Goal: Task Accomplishment & Management: Complete application form

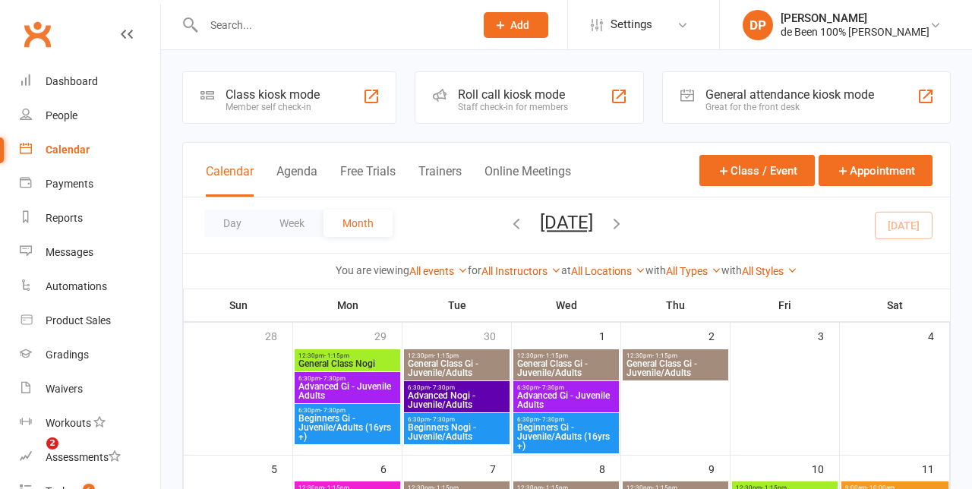
click at [457, 358] on div at bounding box center [566, 244] width 811 height 489
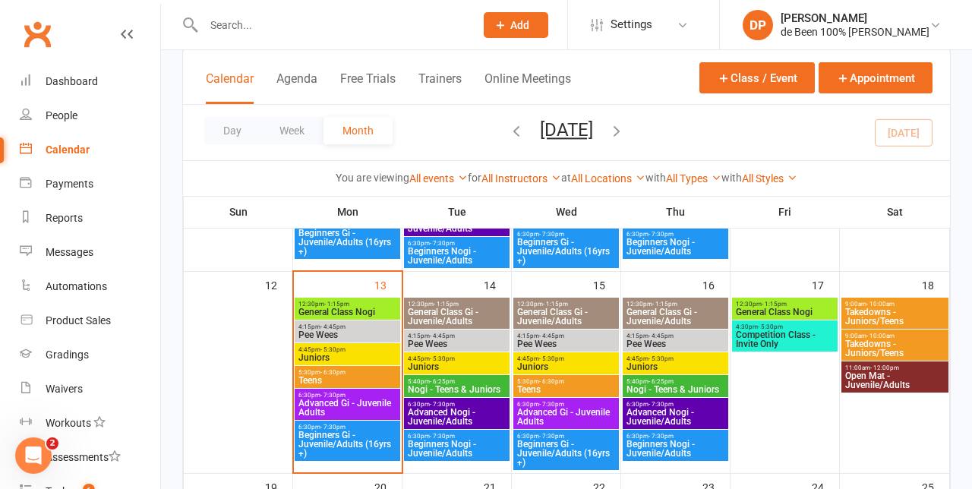
click at [442, 362] on span "Juniors" at bounding box center [456, 366] width 99 height 9
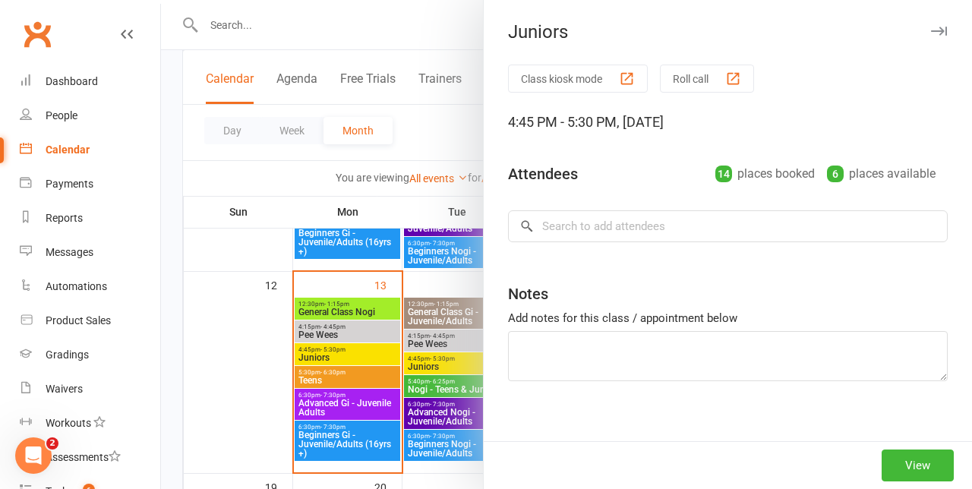
scroll to position [449, 0]
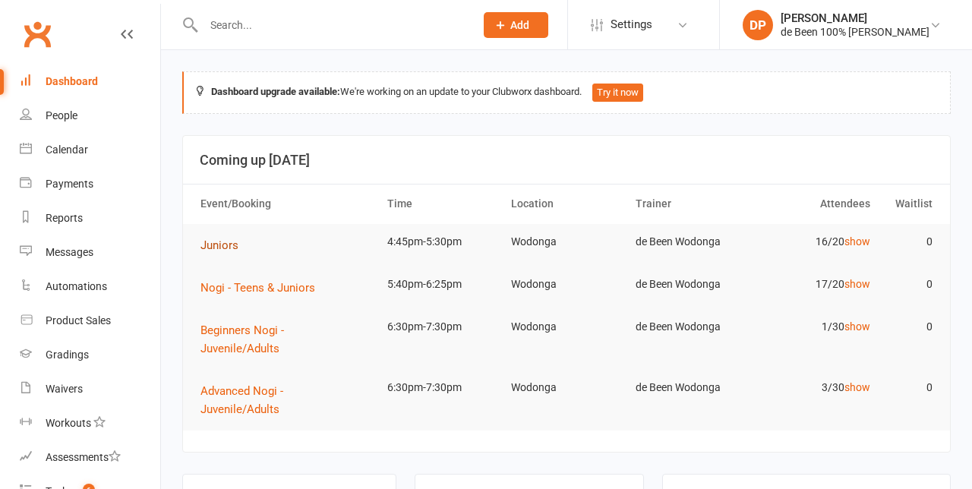
click at [223, 247] on span "Juniors" at bounding box center [219, 245] width 38 height 14
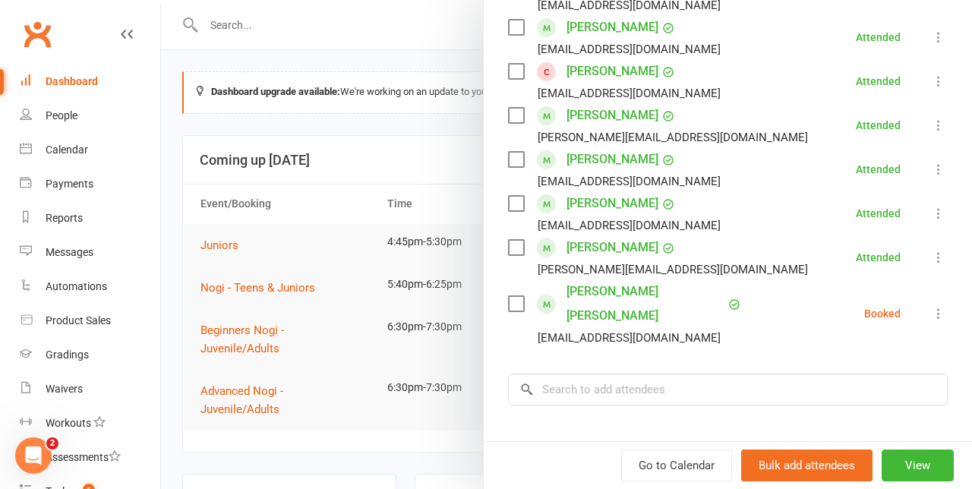
scroll to position [665, 0]
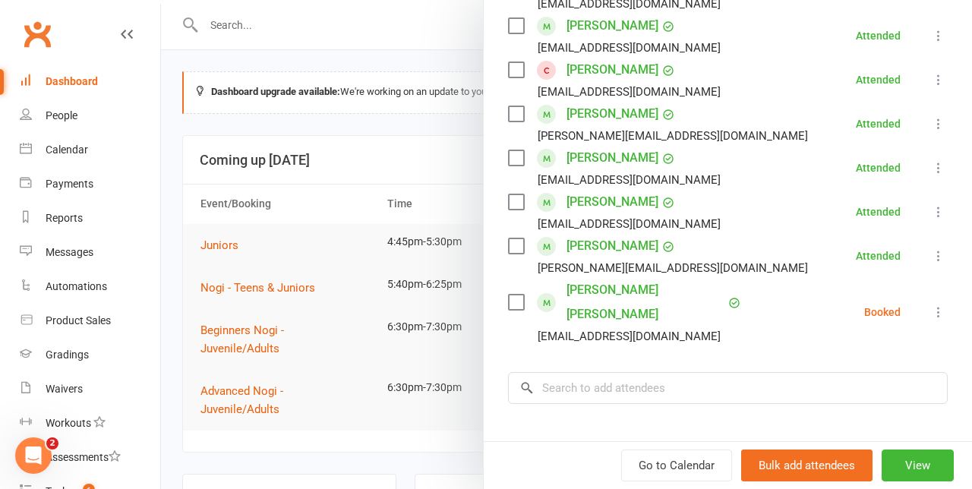
click at [937, 304] on icon at bounding box center [938, 311] width 15 height 15
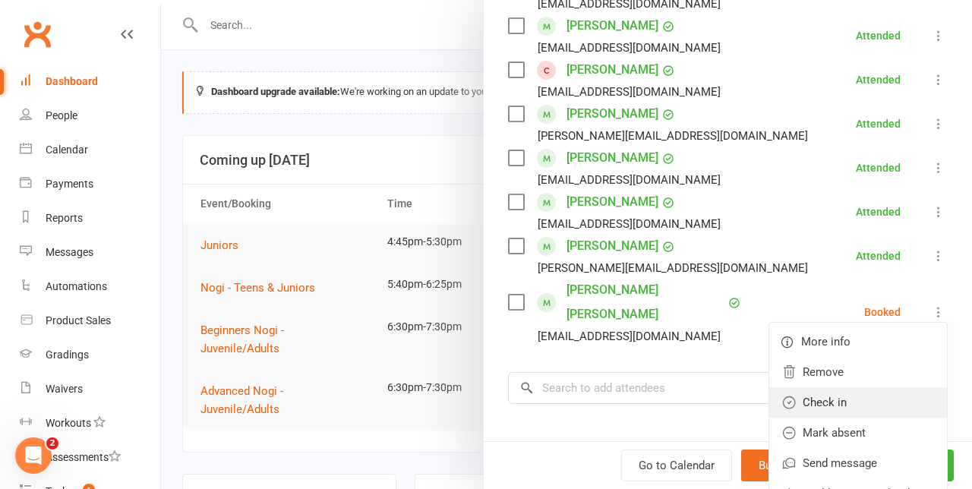
click at [837, 392] on link "Check in" at bounding box center [858, 402] width 178 height 30
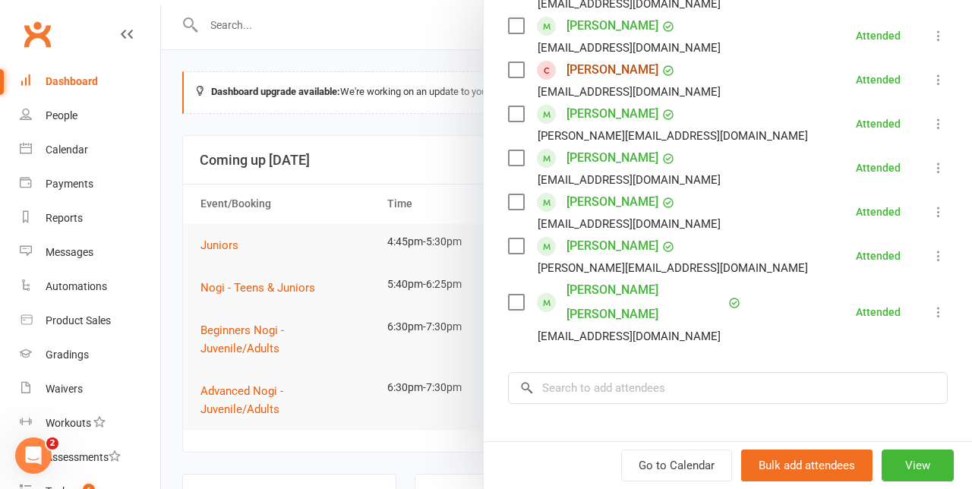
click at [604, 76] on link "Jessica O'Brien" at bounding box center [612, 70] width 92 height 24
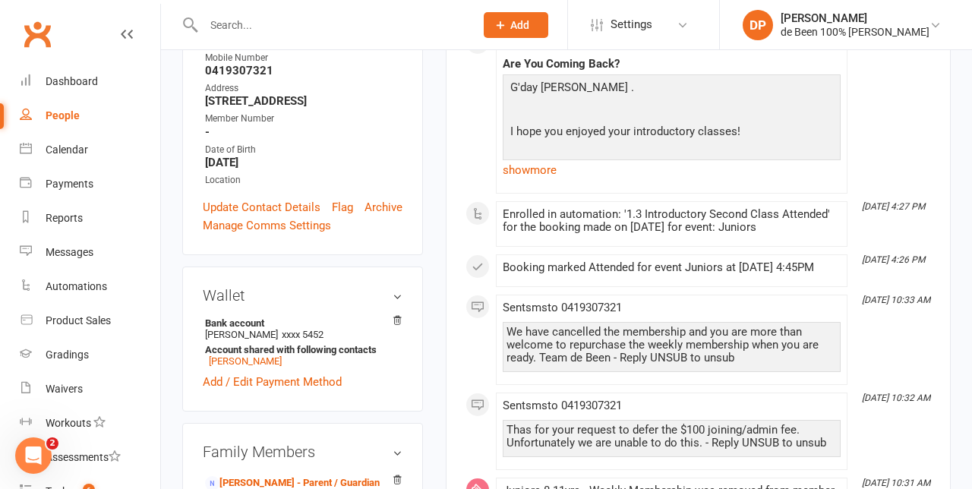
scroll to position [414, 0]
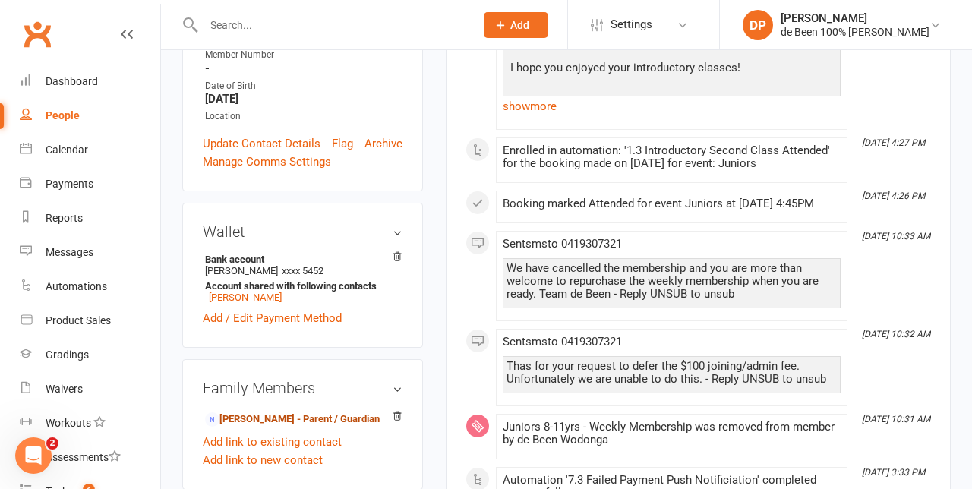
click at [284, 411] on link "Rohan Obrien - Parent / Guardian" at bounding box center [292, 419] width 175 height 16
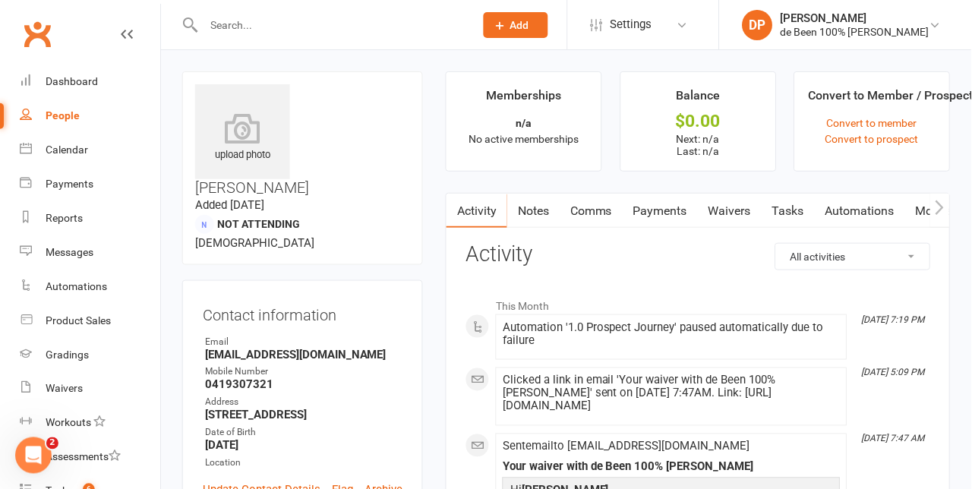
click at [740, 213] on link "Waivers" at bounding box center [730, 211] width 64 height 35
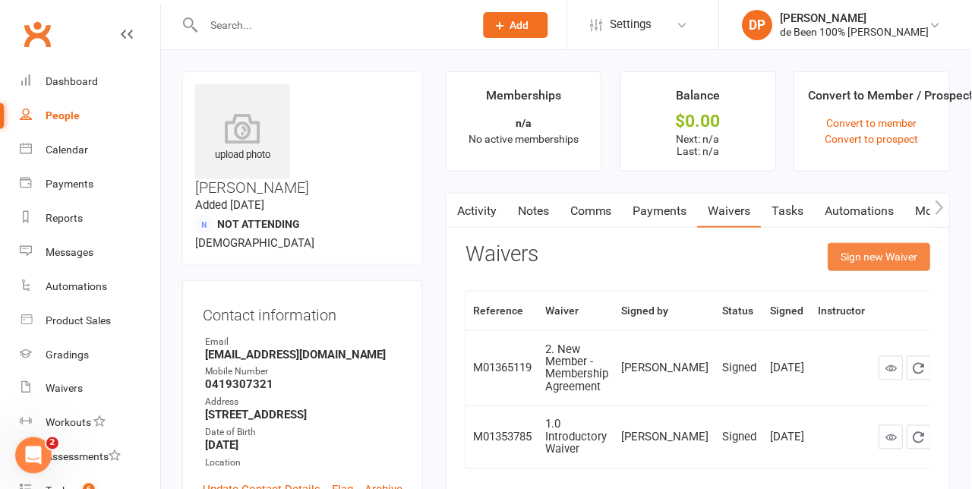
click at [885, 258] on button "Sign new Waiver" at bounding box center [879, 256] width 102 height 27
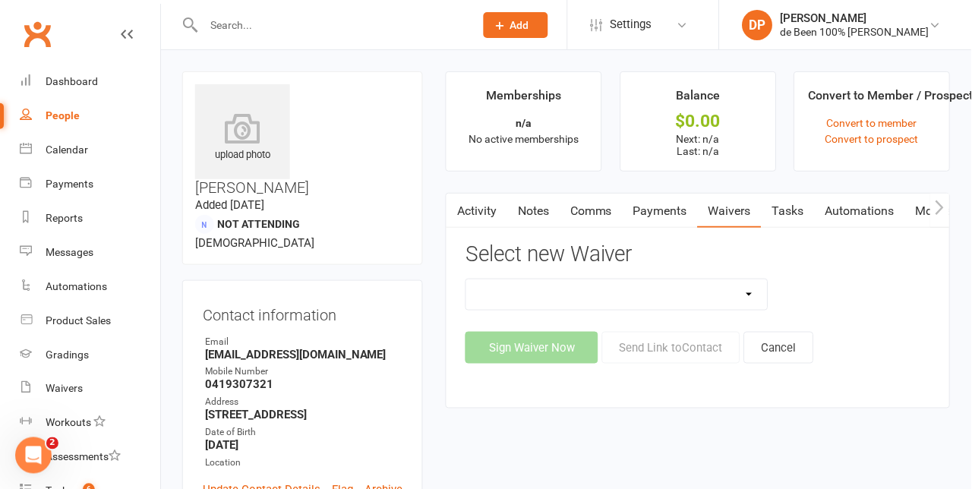
click at [752, 294] on select "1.0 Introductory Waiver 1.1 Introductory Waiver - Bring a friend! 1.2 Two Class…" at bounding box center [616, 294] width 301 height 30
select select "11590"
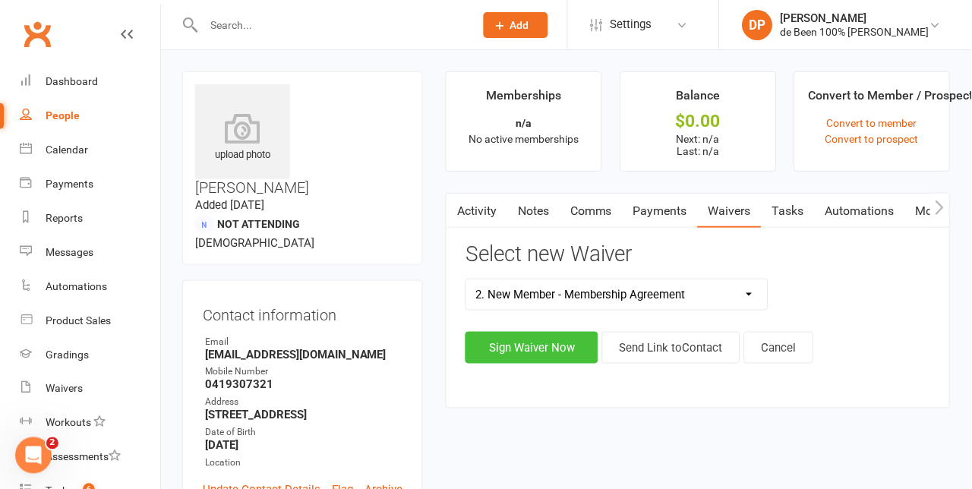
click at [545, 349] on button "Sign Waiver Now" at bounding box center [531, 348] width 133 height 32
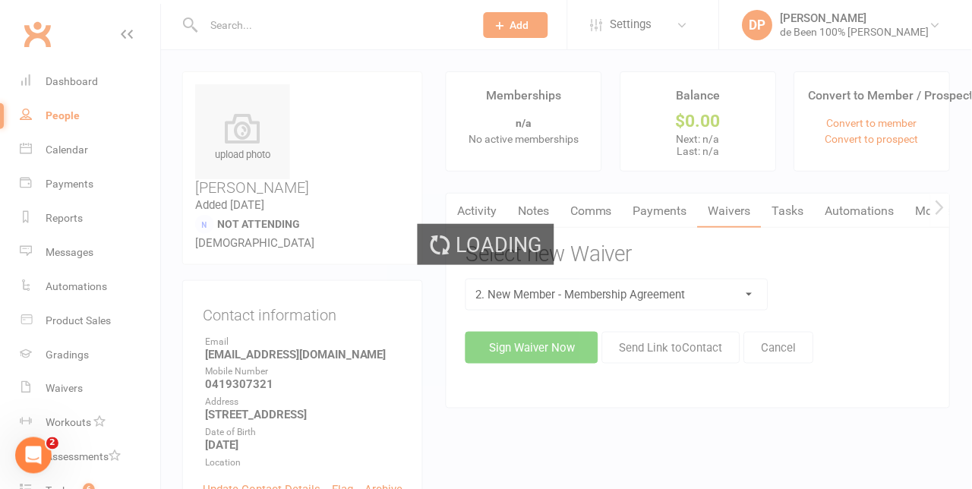
select select "bank_account"
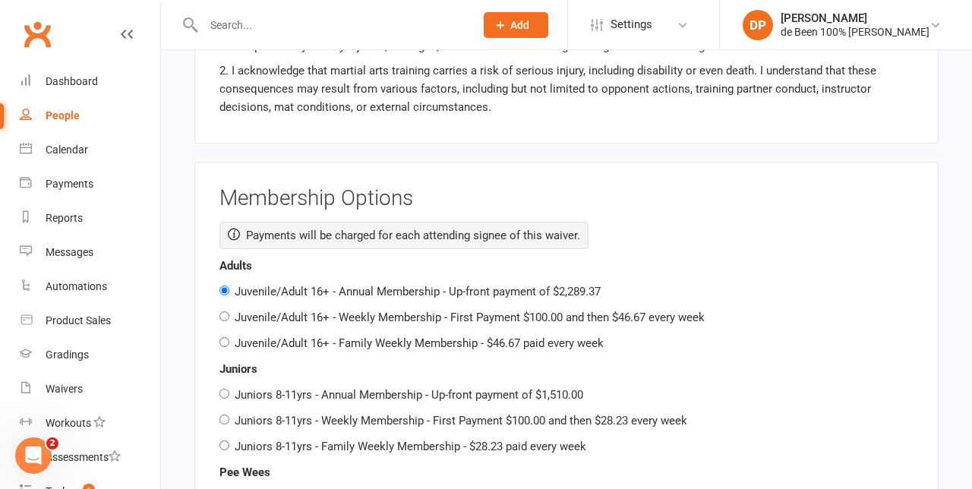
scroll to position [2048, 0]
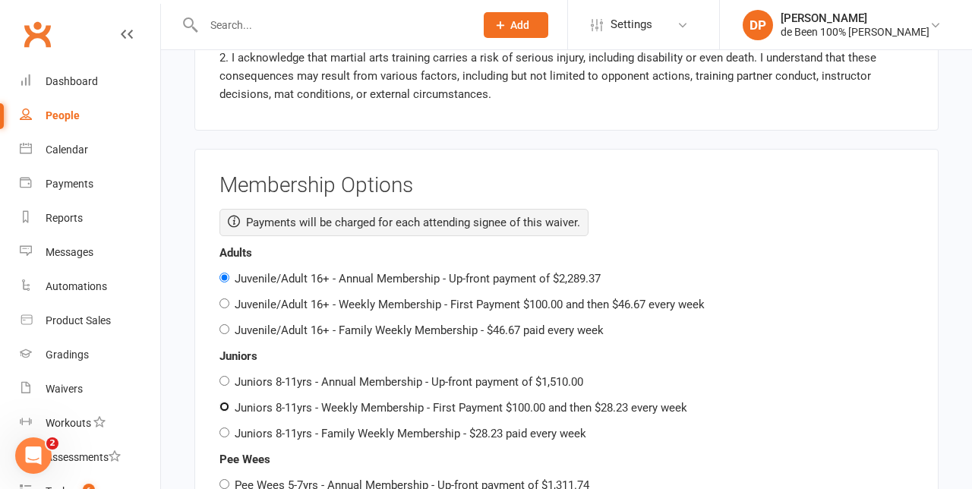
click at [224, 402] on input "Juniors 8-11yrs - Weekly Membership - First Payment $100.00 and then $28.23 eve…" at bounding box center [224, 407] width 10 height 10
radio input "true"
radio input "false"
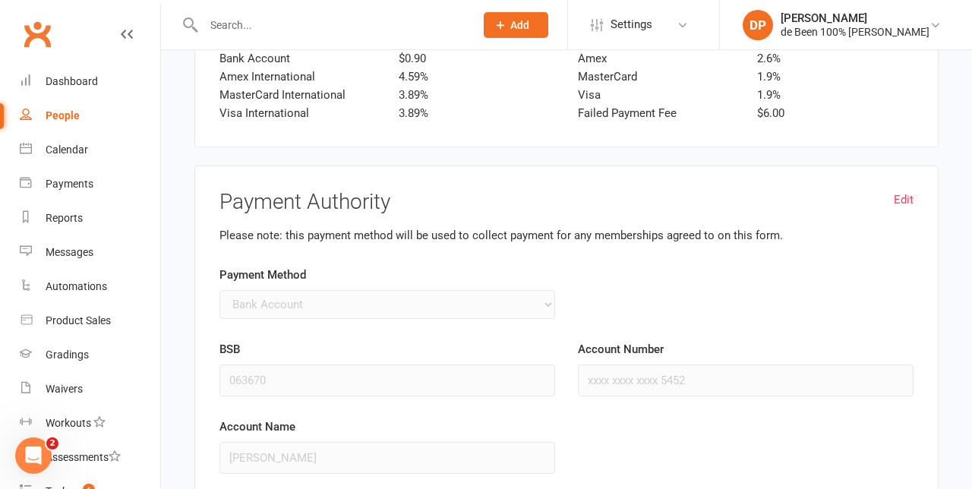
scroll to position [249, 0]
click at [909, 191] on link "Edit" at bounding box center [903, 200] width 20 height 18
click at [485, 290] on select "Credit Card Bank Account" at bounding box center [387, 304] width 336 height 29
select select "bank_account"
click at [266, 364] on input "BSB" at bounding box center [387, 380] width 336 height 32
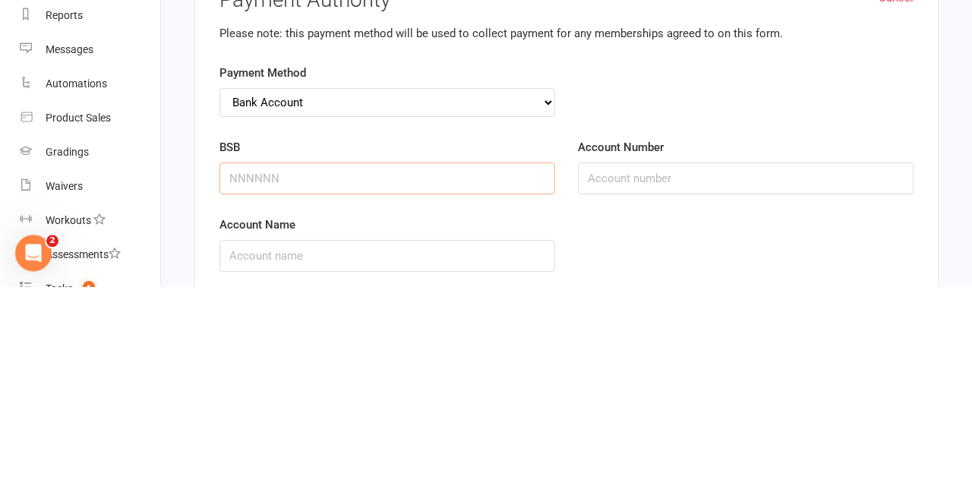
scroll to position [2973, 0]
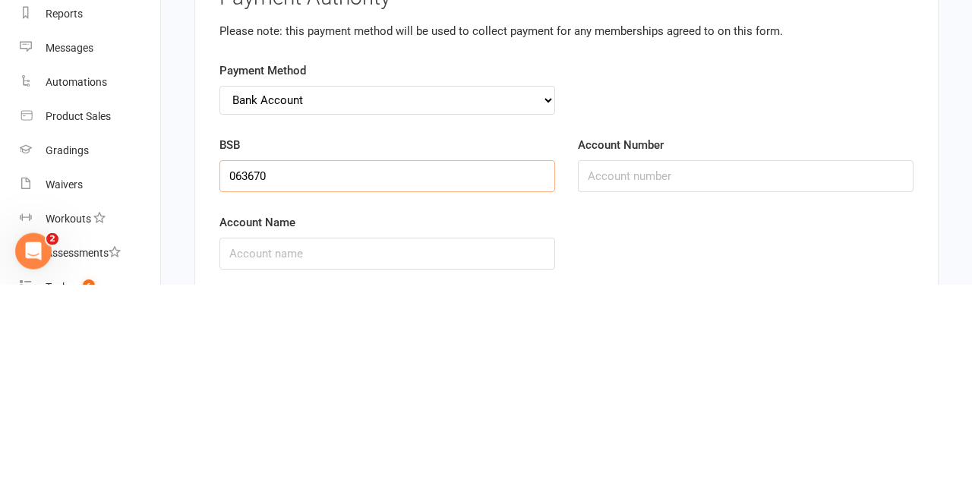
type input "063670"
click at [626, 364] on input "Account Number" at bounding box center [746, 380] width 336 height 32
type input "10055452"
click at [285, 442] on input "Account Name" at bounding box center [387, 458] width 336 height 32
type input "Roman and Trish OBrien"
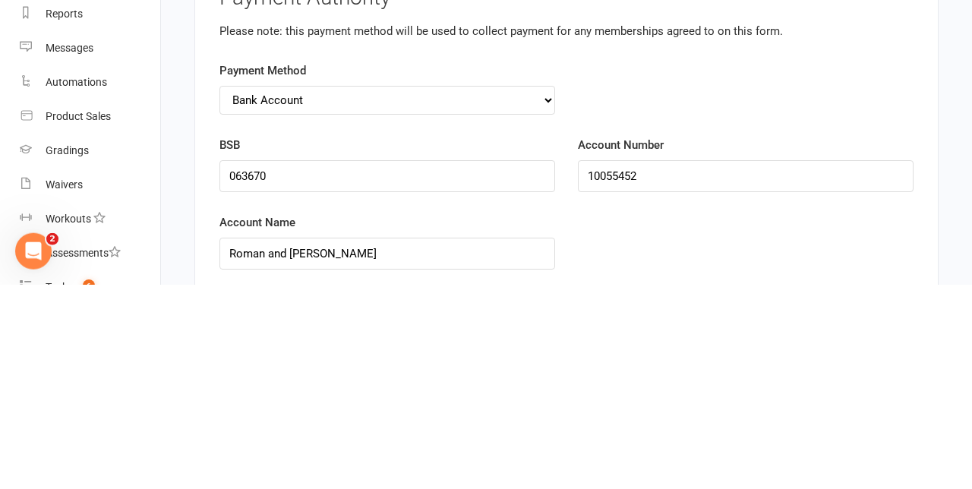
checkbox input "true"
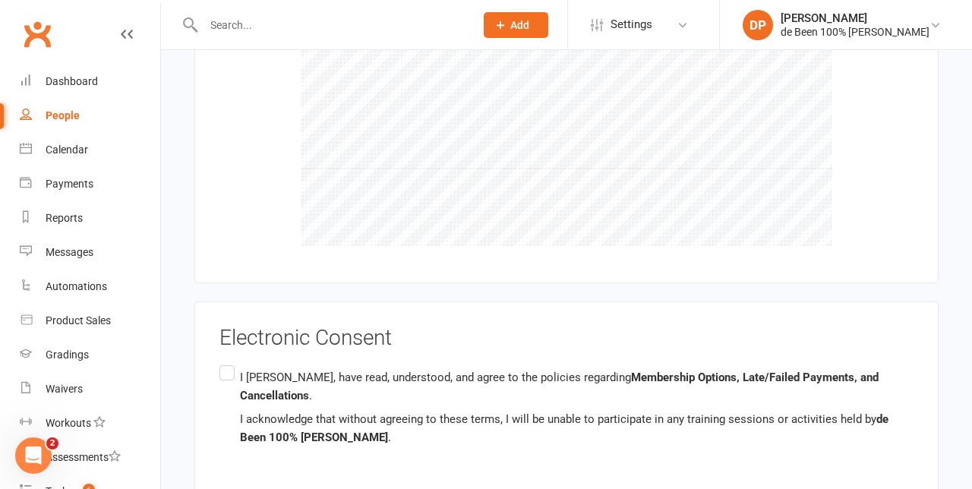
scroll to position [3594, 0]
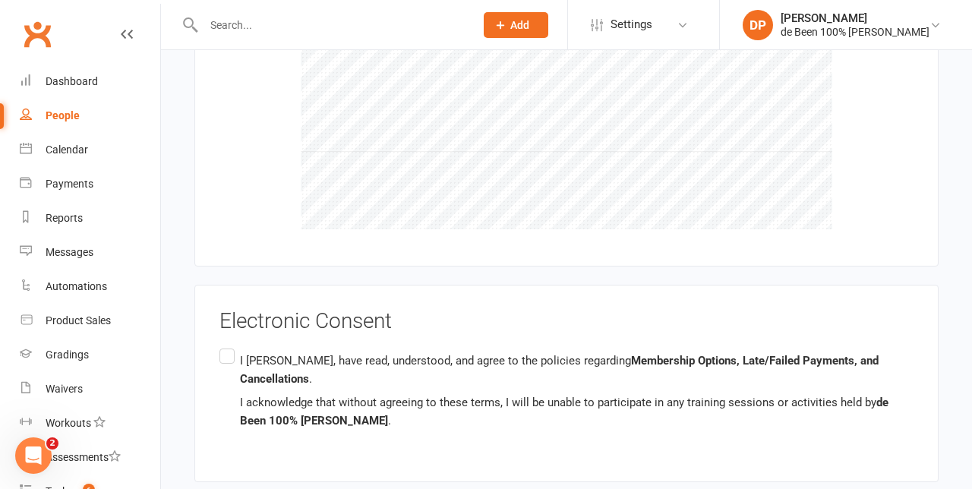
click at [226, 352] on label "I Rohan Obrien, have read, understood, and agree to the policies regarding Memb…" at bounding box center [566, 390] width 694 height 90
click at [226, 345] on input "I Rohan Obrien, have read, understood, and agree to the policies regarding Memb…" at bounding box center [224, 345] width 10 height 0
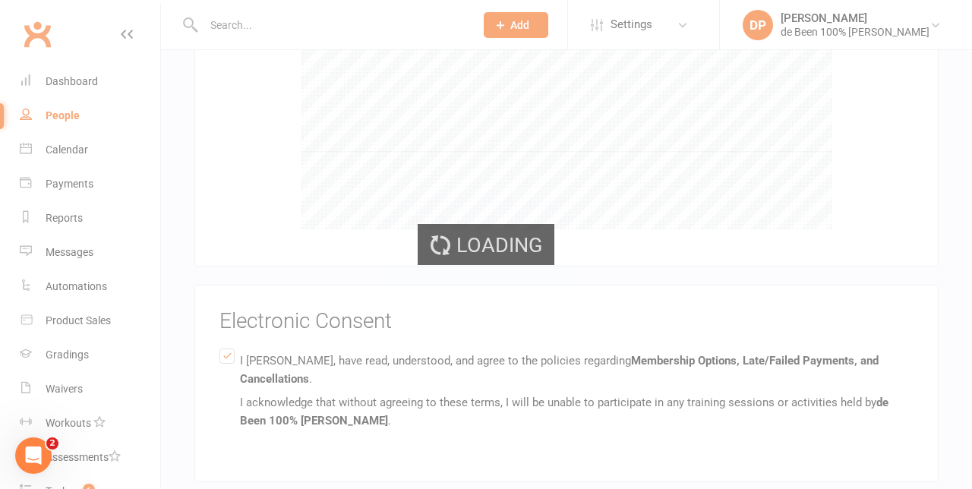
scroll to position [3425, 0]
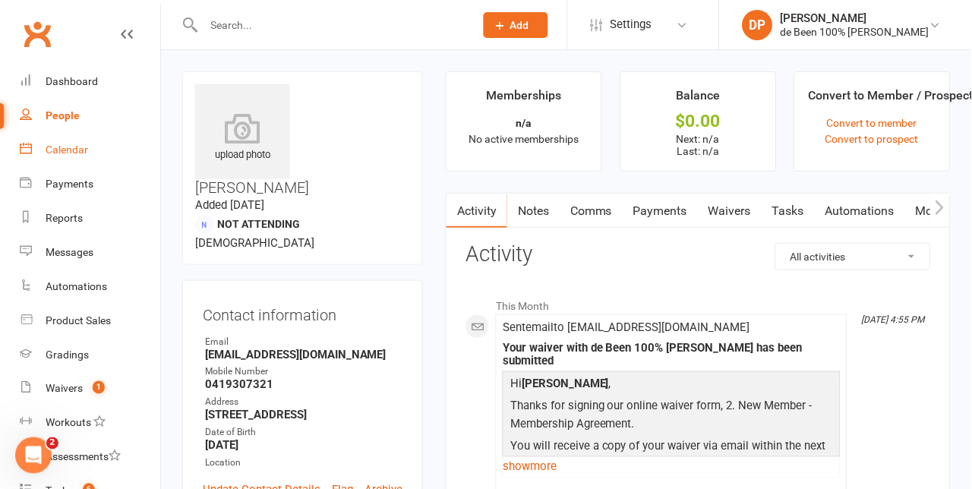
click at [57, 158] on link "Calendar" at bounding box center [90, 150] width 140 height 34
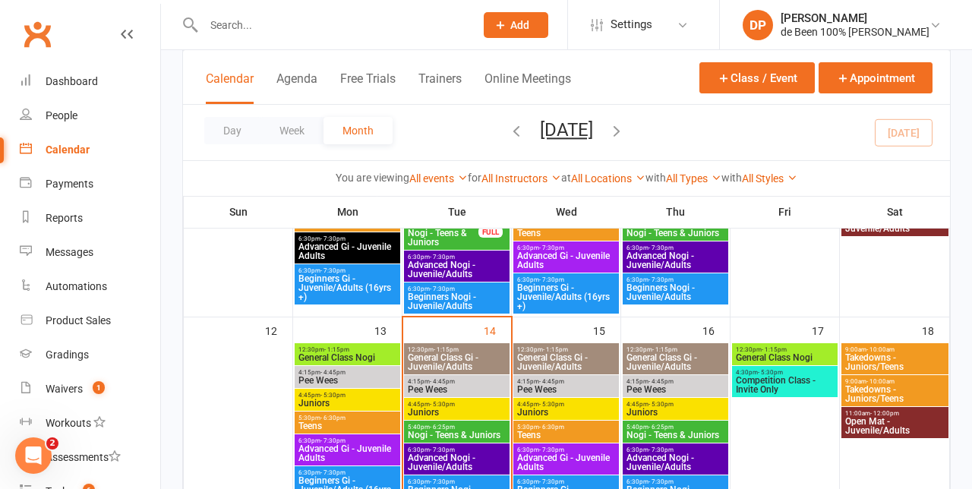
scroll to position [341, 0]
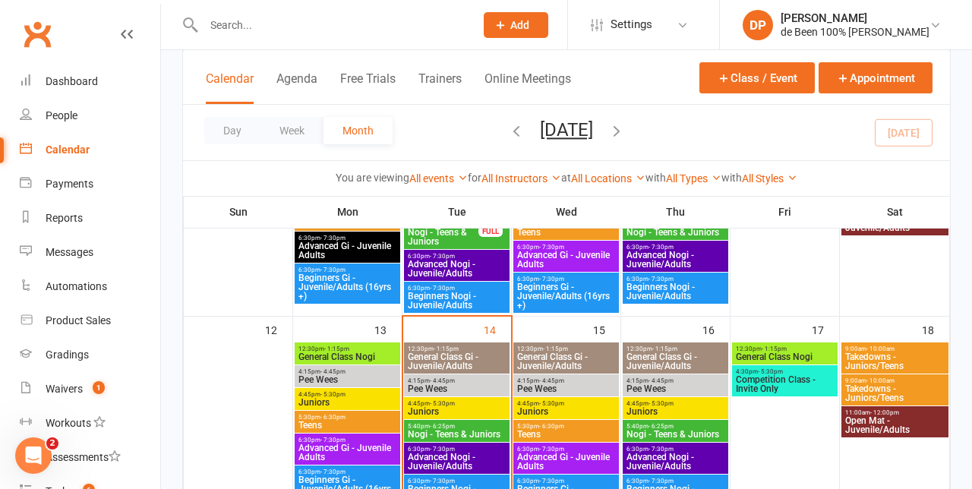
click at [449, 410] on span "Juniors" at bounding box center [456, 411] width 99 height 9
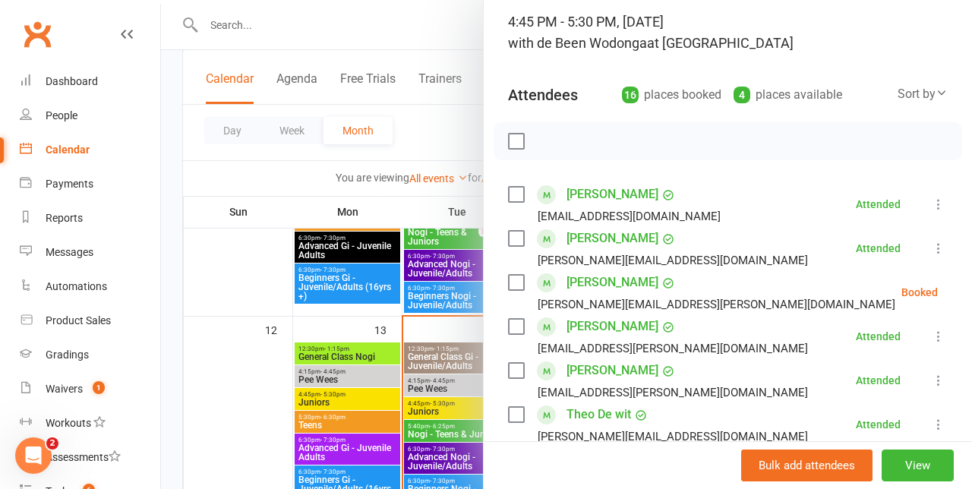
scroll to position [0, 0]
